Goal: Answer question/provide support

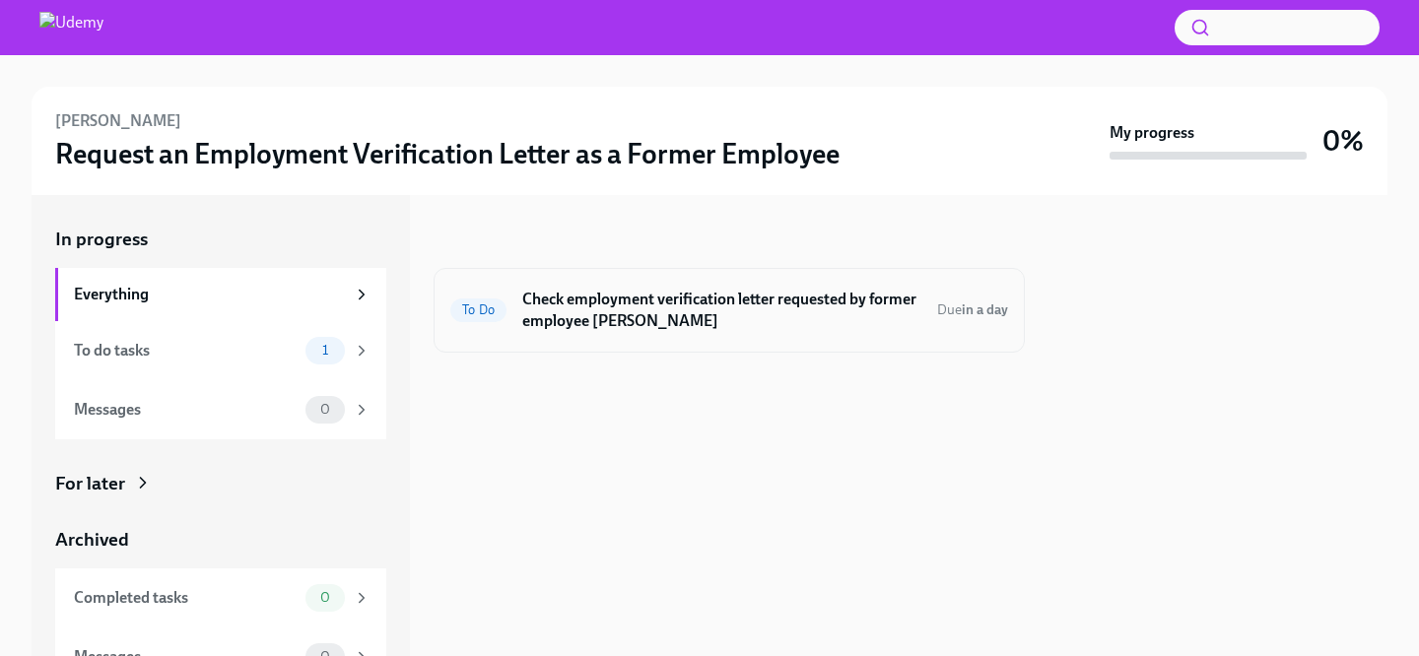
click at [634, 328] on h6 "Check employment verification letter requested by former employee Ysadora Dias" at bounding box center [721, 310] width 399 height 43
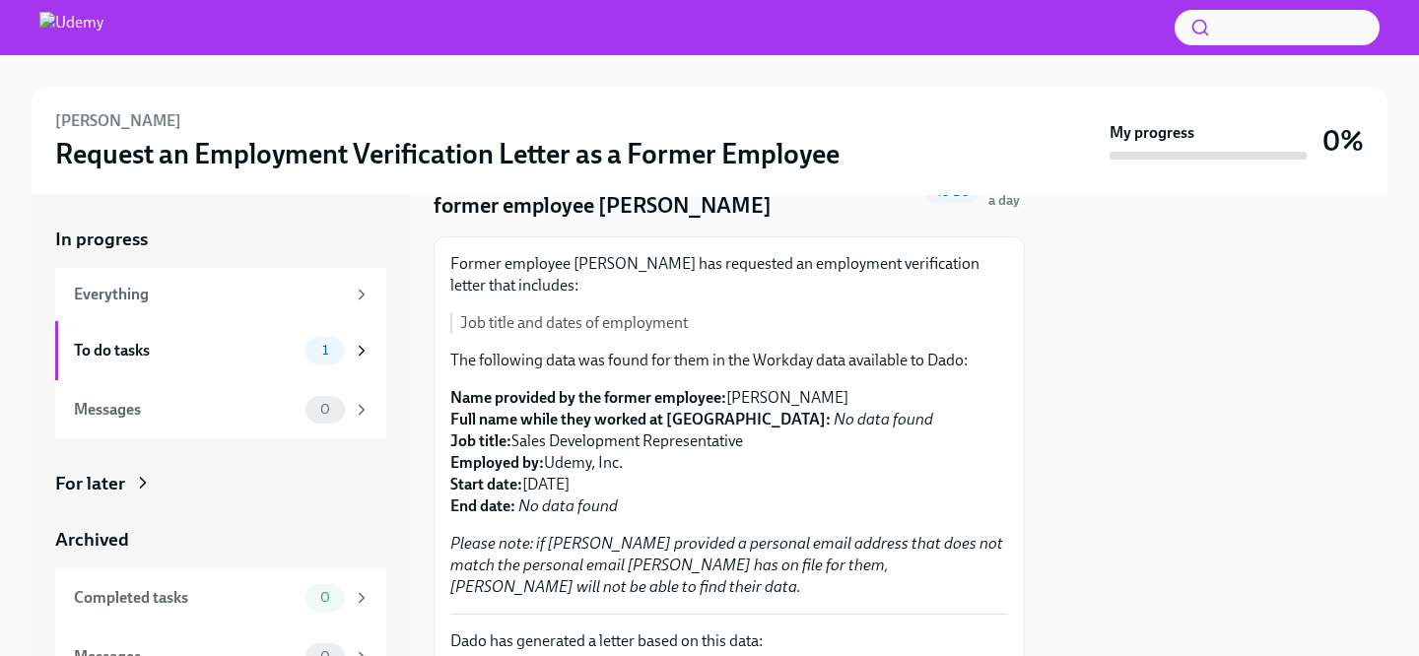
scroll to position [105, 0]
drag, startPoint x: 730, startPoint y: 393, endPoint x: 834, endPoint y: 397, distance: 103.6
click at [834, 397] on p "Name provided by the former employee: Ysadora Dias Full name while they worked …" at bounding box center [729, 451] width 558 height 130
copy p "Ysadora Dias"
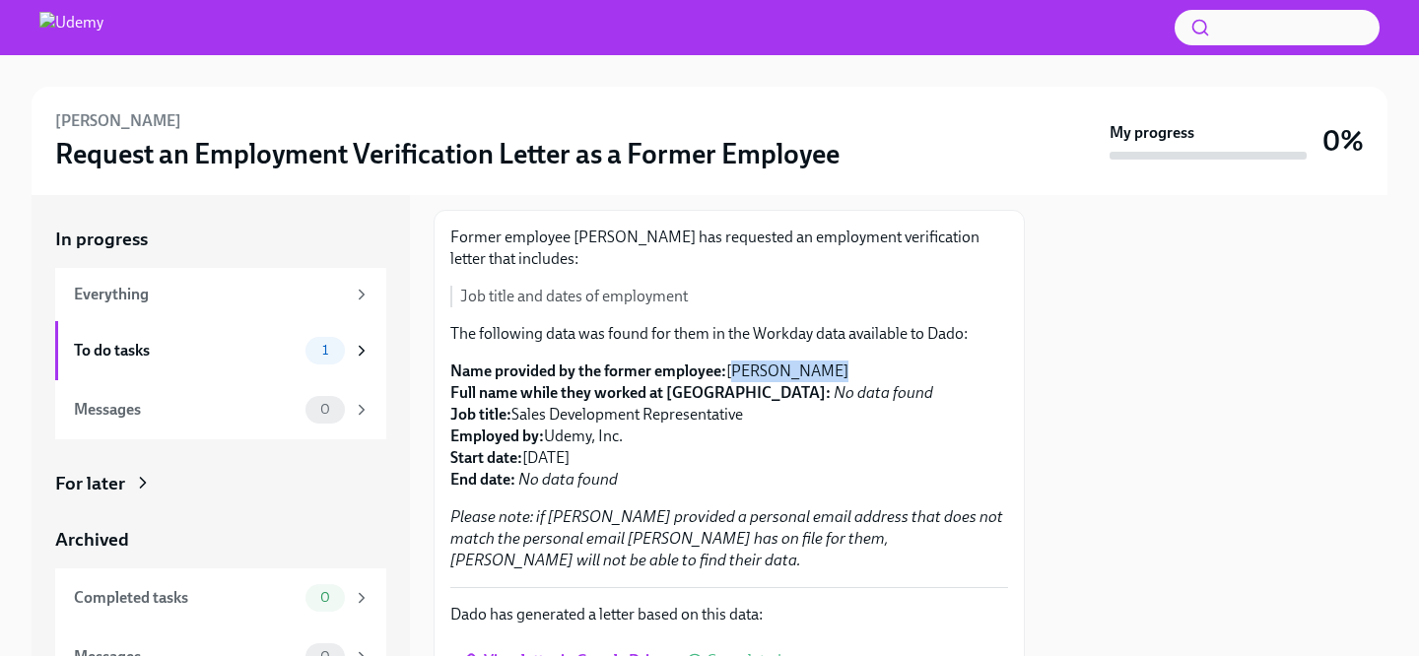
scroll to position [328, 0]
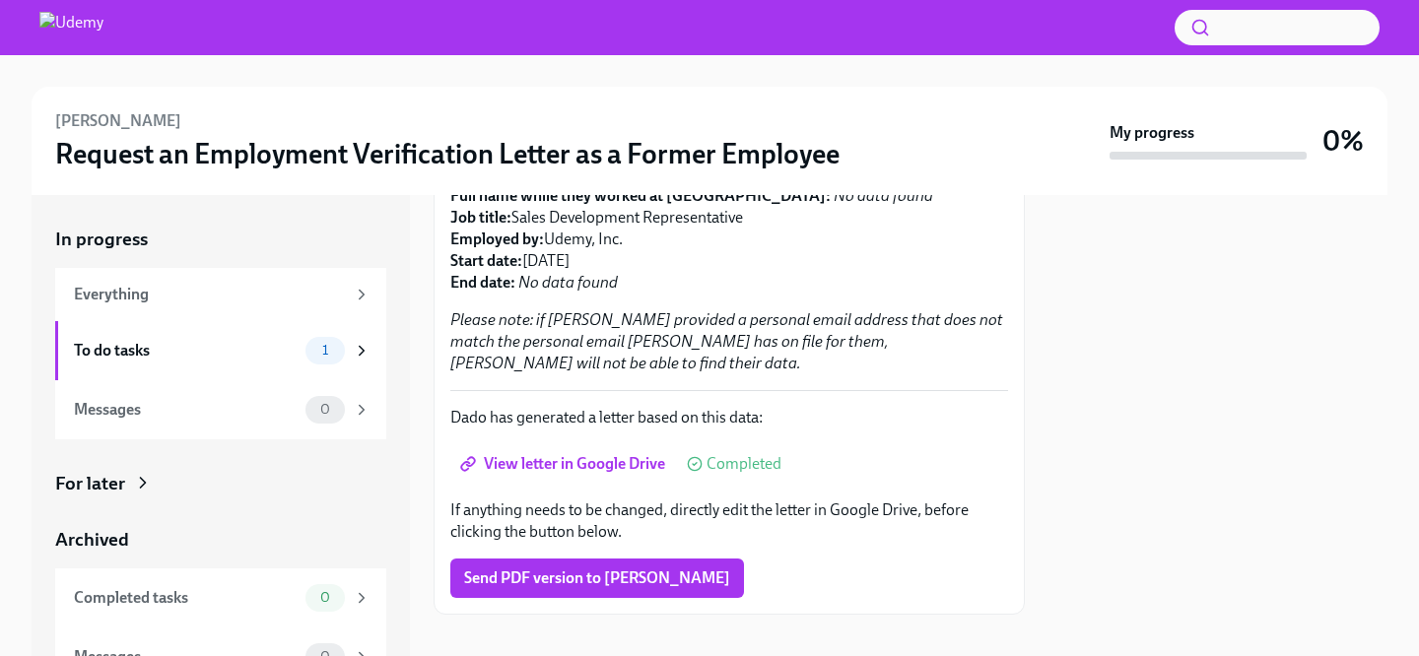
click at [541, 454] on span "View letter in Google Drive" at bounding box center [564, 464] width 201 height 20
click at [566, 569] on span "Send PDF version to Ysadora Dias" at bounding box center [597, 579] width 266 height 20
